Goal: Task Accomplishment & Management: Use online tool/utility

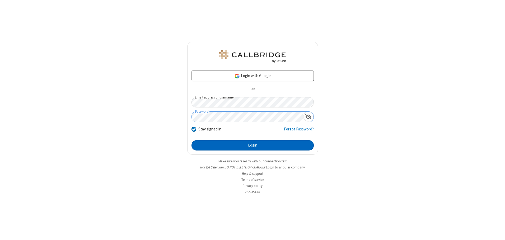
click at [253, 145] on button "Login" at bounding box center [253, 145] width 122 height 11
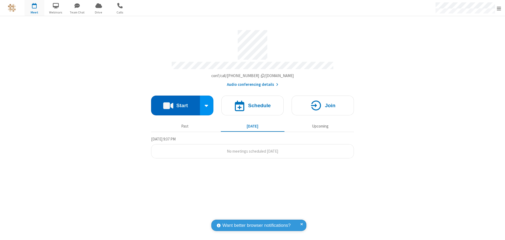
click at [175, 104] on button "Start" at bounding box center [175, 106] width 49 height 20
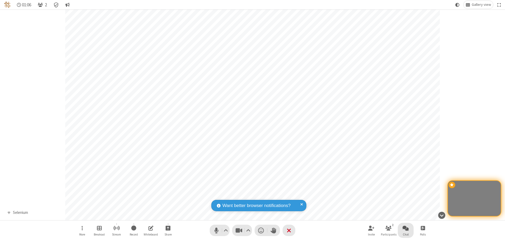
click at [406, 228] on span "Open chat" at bounding box center [406, 228] width 6 height 7
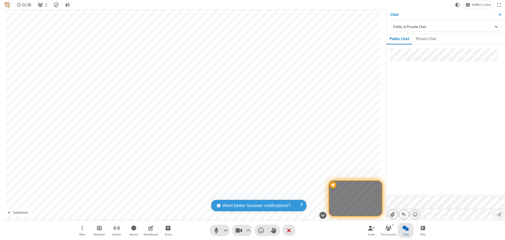
type input "C:\fakepath\doc_test.docx"
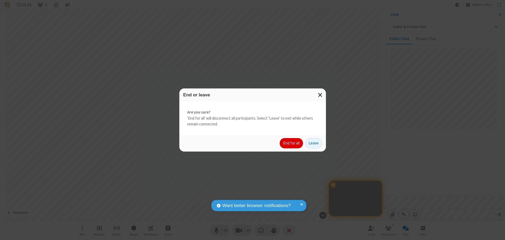
click at [292, 143] on button "End for all" at bounding box center [291, 143] width 23 height 11
